Goal: Task Accomplishment & Management: Manage account settings

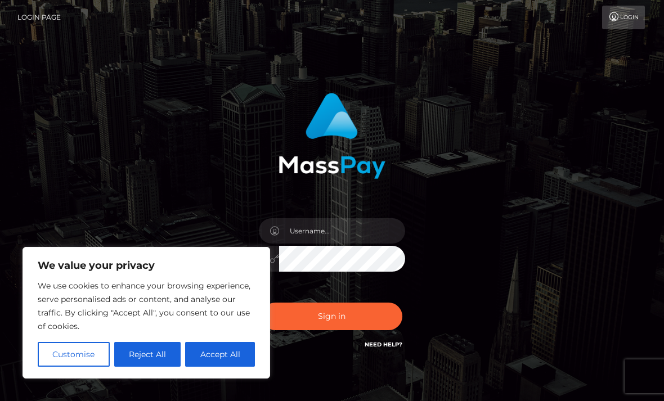
click at [149, 357] on button "Reject All" at bounding box center [147, 354] width 67 height 25
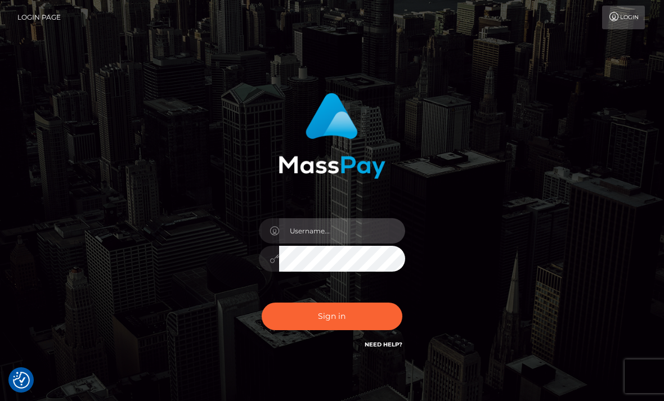
click at [356, 232] on input "text" at bounding box center [342, 230] width 126 height 25
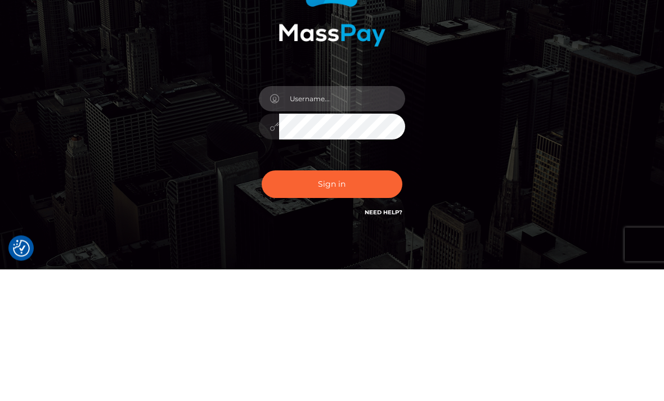
type input "[PERSON_NAME][EMAIL_ADDRESS][DOMAIN_NAME]"
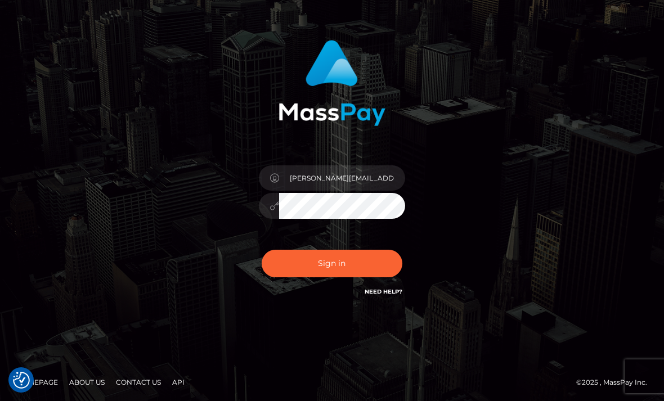
click at [342, 267] on button "Sign in" at bounding box center [332, 264] width 141 height 28
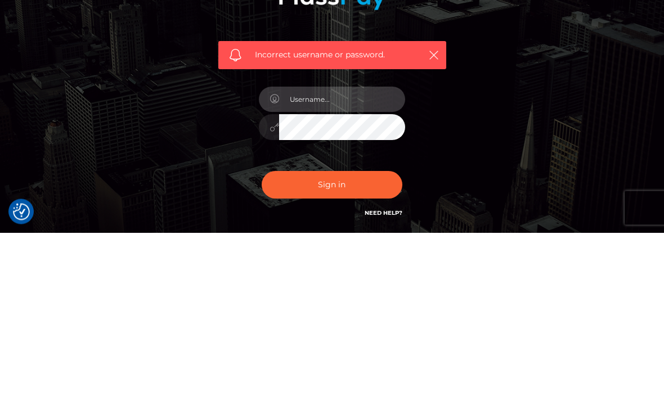
type input "[PERSON_NAME][EMAIL_ADDRESS][DOMAIN_NAME]"
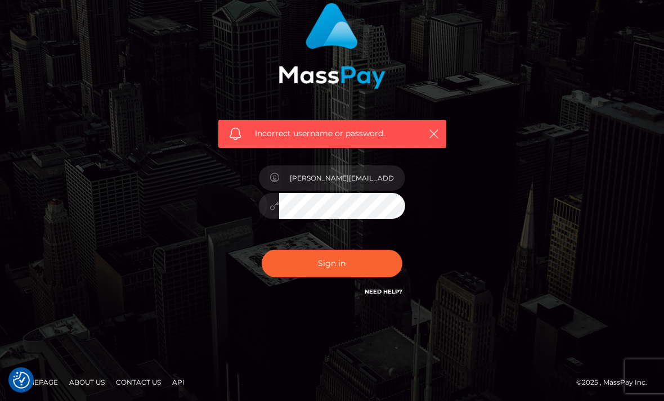
click at [269, 213] on div at bounding box center [269, 206] width 20 height 26
click at [269, 209] on div at bounding box center [269, 206] width 20 height 26
click at [382, 265] on button "Sign in" at bounding box center [332, 264] width 141 height 28
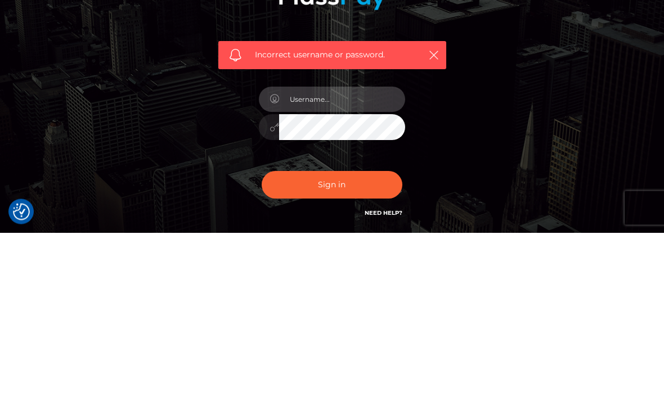
click at [339, 255] on input "text" at bounding box center [342, 267] width 126 height 25
type input "[PERSON_NAME][EMAIL_ADDRESS][DOMAIN_NAME]"
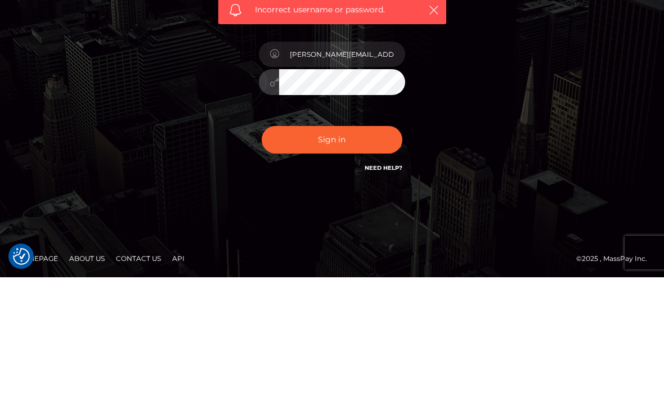
click at [387, 250] on button "Sign in" at bounding box center [332, 264] width 141 height 28
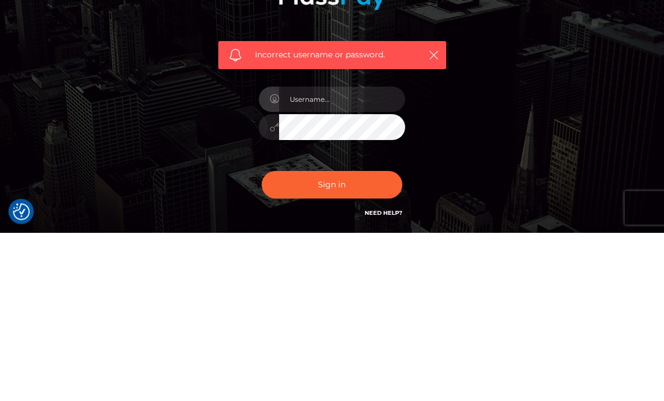
click at [143, 121] on div "Incorrect username or password." at bounding box center [332, 245] width 540 height 323
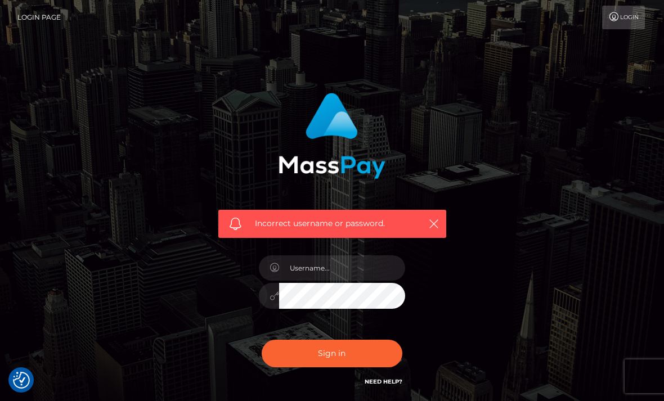
click at [625, 20] on link "Login" at bounding box center [623, 18] width 43 height 24
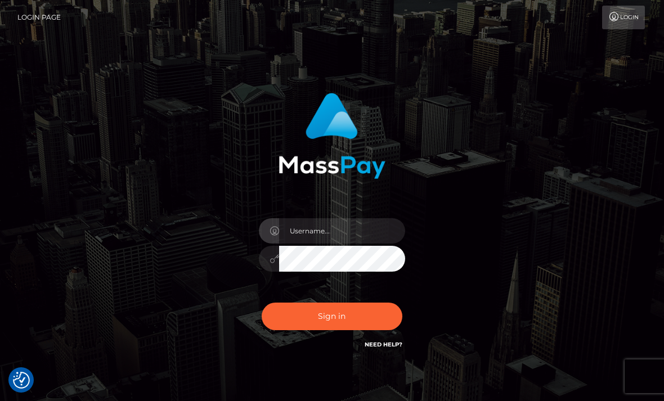
scroll to position [132, 0]
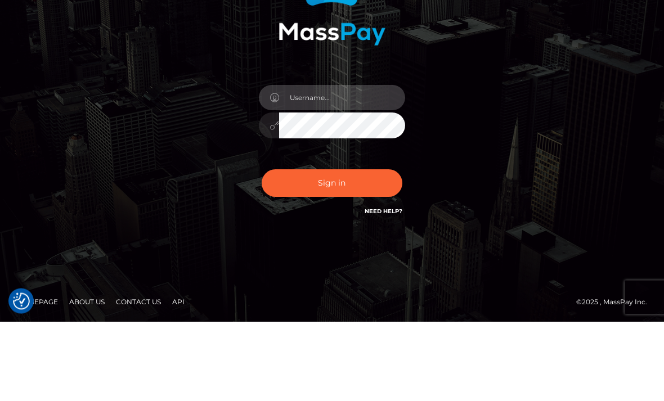
type input "[PERSON_NAME][EMAIL_ADDRESS][DOMAIN_NAME]"
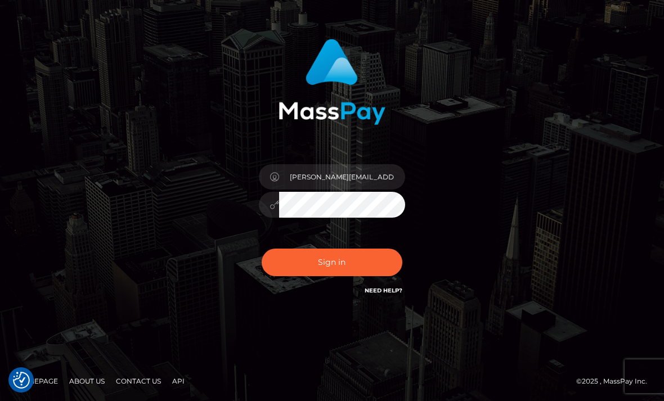
click at [335, 267] on button "Sign in" at bounding box center [332, 263] width 141 height 28
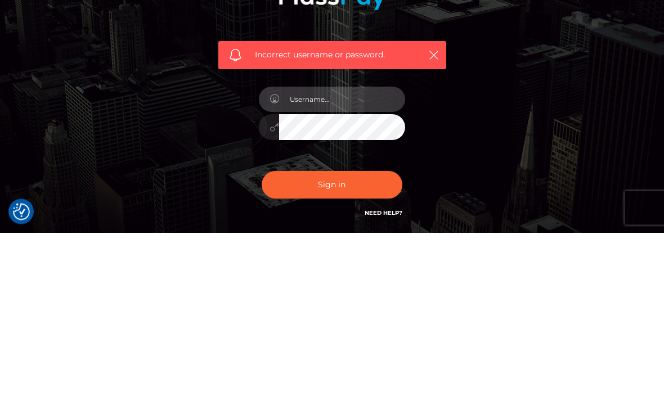
click at [367, 255] on input "text" at bounding box center [342, 267] width 126 height 25
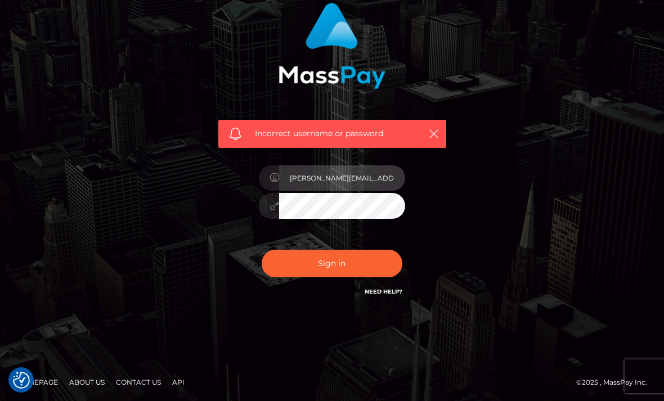
click at [390, 180] on input "bethany-annabelle@hotmail.com" at bounding box center [342, 177] width 126 height 25
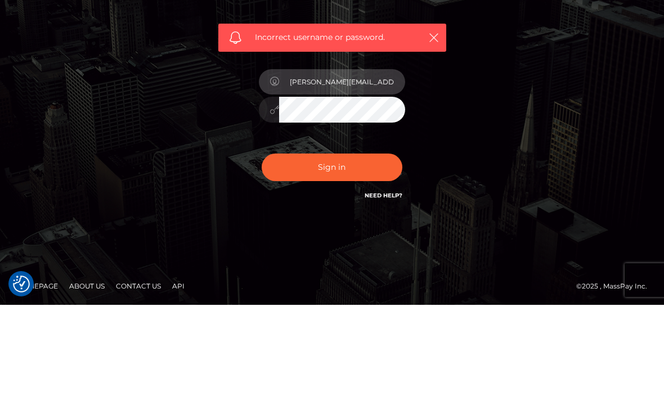
type input "YmV0aGFueS1hbm5hYmVsbGVAaG90bWFpbC5jb20="
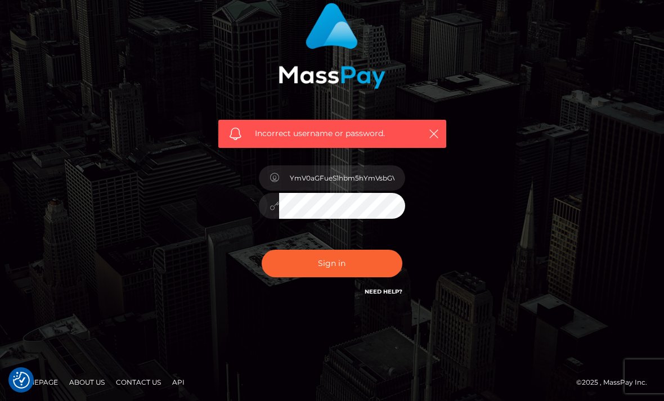
click at [350, 265] on button "Sign in" at bounding box center [332, 264] width 141 height 28
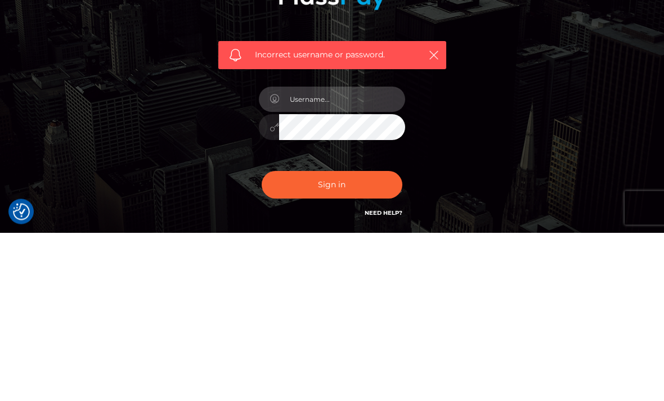
click at [373, 255] on input "text" at bounding box center [342, 267] width 126 height 25
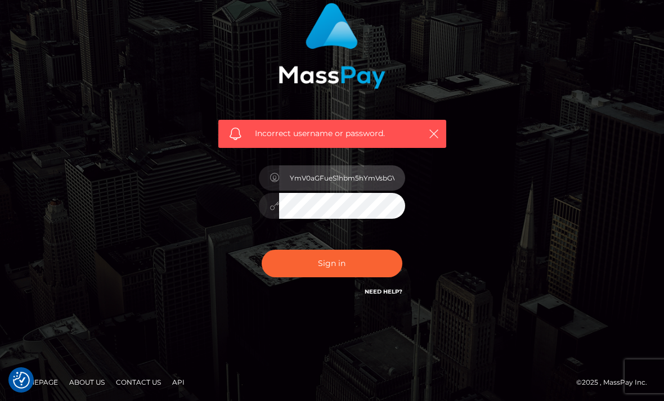
click at [366, 173] on input "YmV0aGFueS1hbm5hYmVsbGVAaG90bWFpbC5jb20=" at bounding box center [342, 177] width 126 height 25
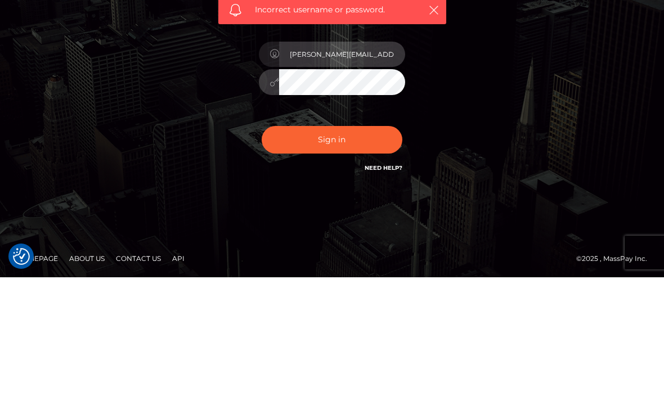
click at [387, 165] on input "bethany-annabelle@hotmail.com" at bounding box center [342, 177] width 126 height 25
type input "bethany-annabelle@hotmail.com"
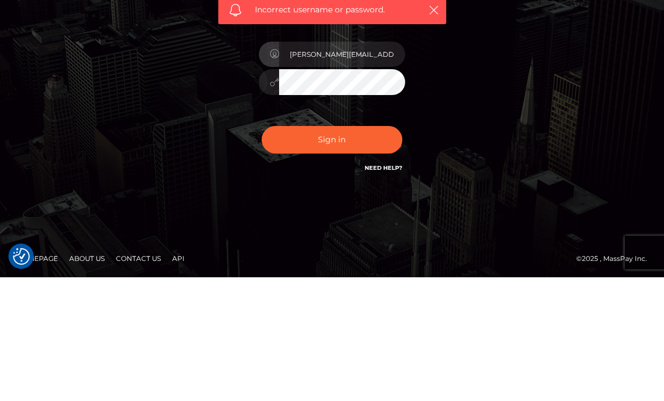
click at [370, 250] on button "Sign in" at bounding box center [332, 264] width 141 height 28
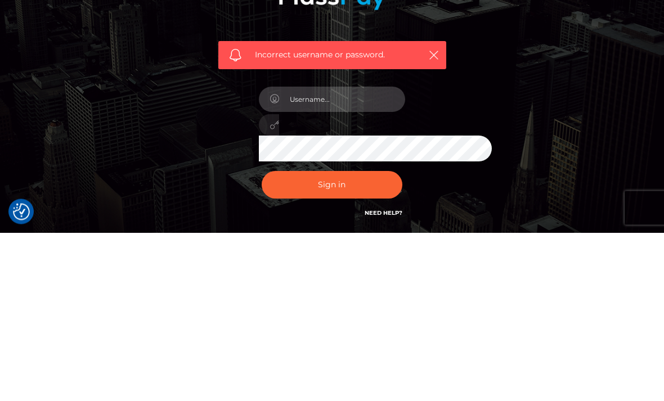
scroll to position [90, 0]
